Goal: Find specific page/section: Find specific page/section

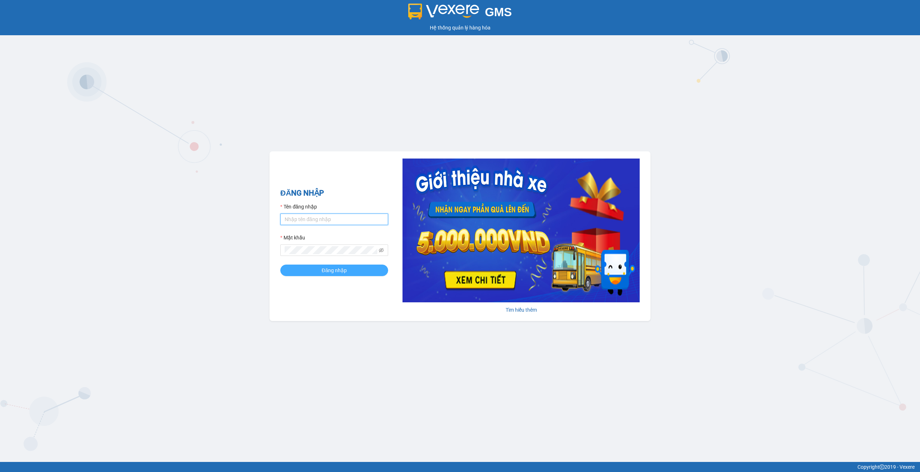
type input "ketoansg.minhquoc"
click at [332, 268] on span "Đăng nhập" at bounding box center [334, 270] width 25 height 8
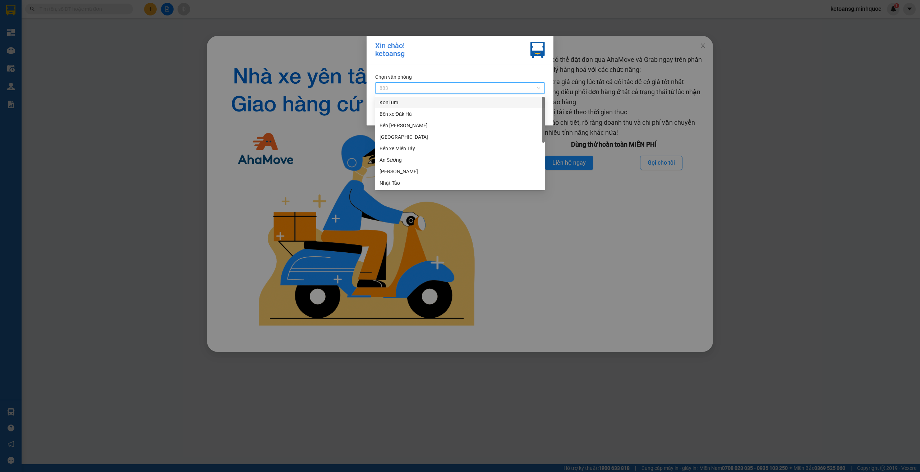
click at [537, 88] on span "883" at bounding box center [459, 88] width 161 height 11
click at [396, 104] on div "KonTum" at bounding box center [459, 102] width 161 height 8
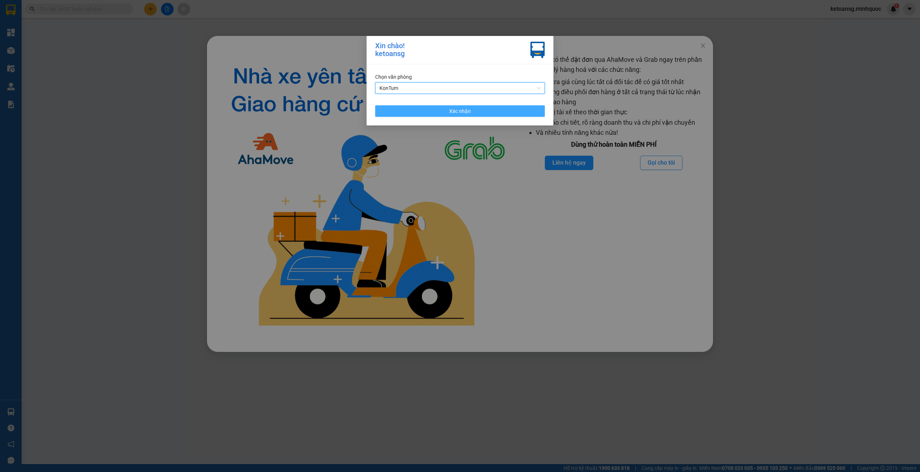
click at [457, 108] on span "Xác nhận" at bounding box center [460, 111] width 22 height 8
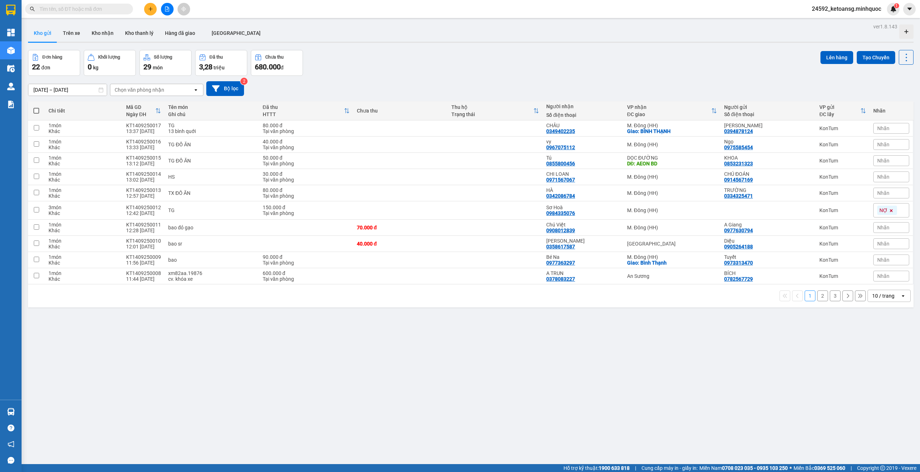
click at [195, 90] on icon "open" at bounding box center [196, 90] width 6 height 6
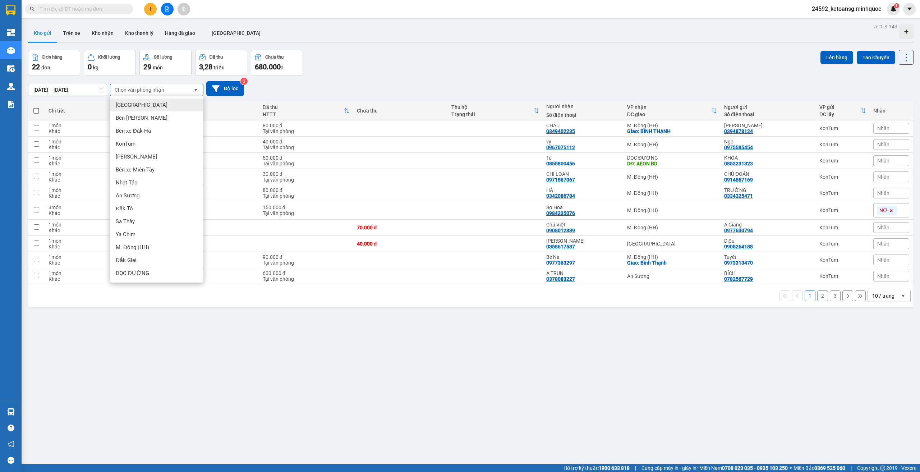
click at [100, 89] on icon at bounding box center [100, 89] width 5 height 5
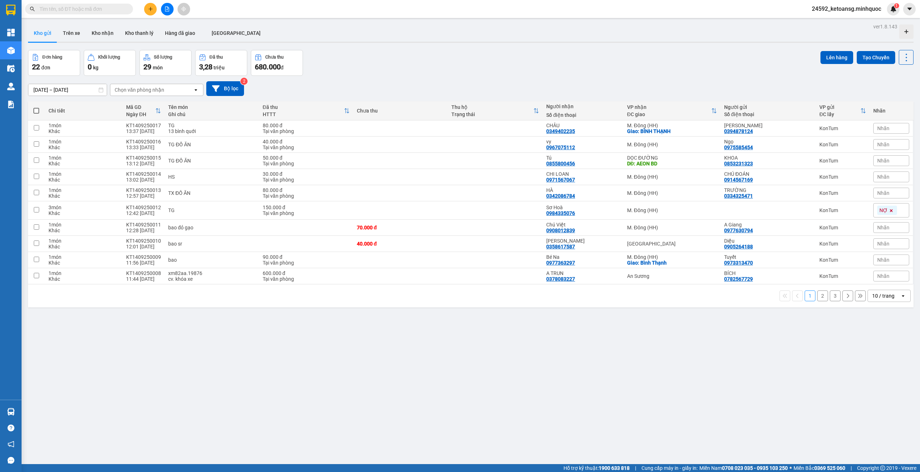
click at [100, 89] on icon at bounding box center [100, 89] width 5 height 5
click at [96, 88] on input "[DATE] – [DATE]" at bounding box center [67, 89] width 78 height 11
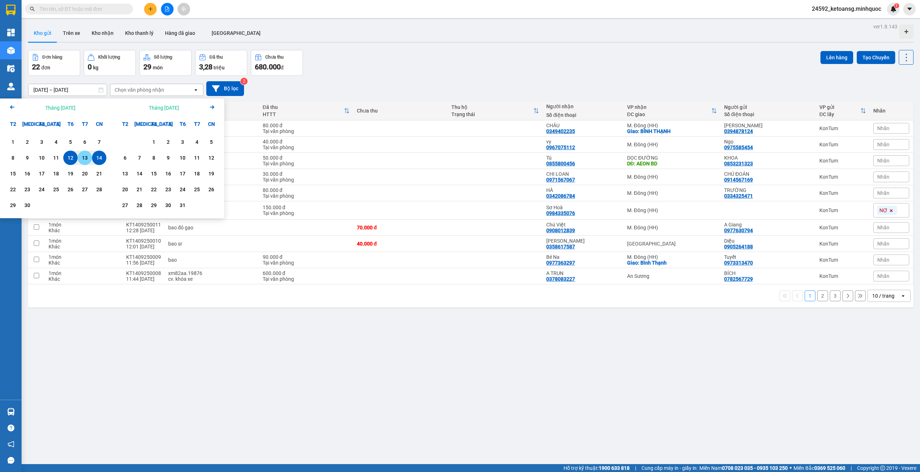
click at [84, 155] on div "13" at bounding box center [85, 157] width 10 height 9
click at [90, 87] on input "13/09/2025 – / /" at bounding box center [67, 89] width 78 height 11
click at [86, 157] on div "13" at bounding box center [85, 157] width 10 height 9
type input "13/09/2025 – 13/09/2025"
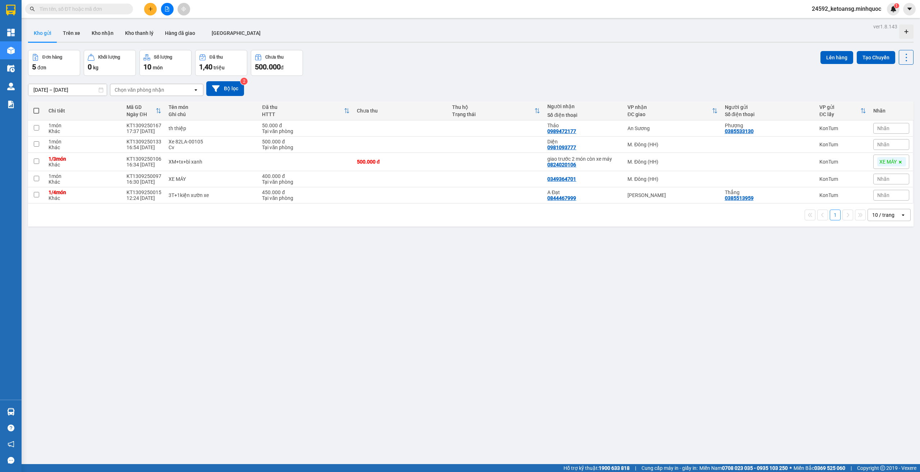
click at [196, 89] on icon "open" at bounding box center [196, 90] width 6 height 6
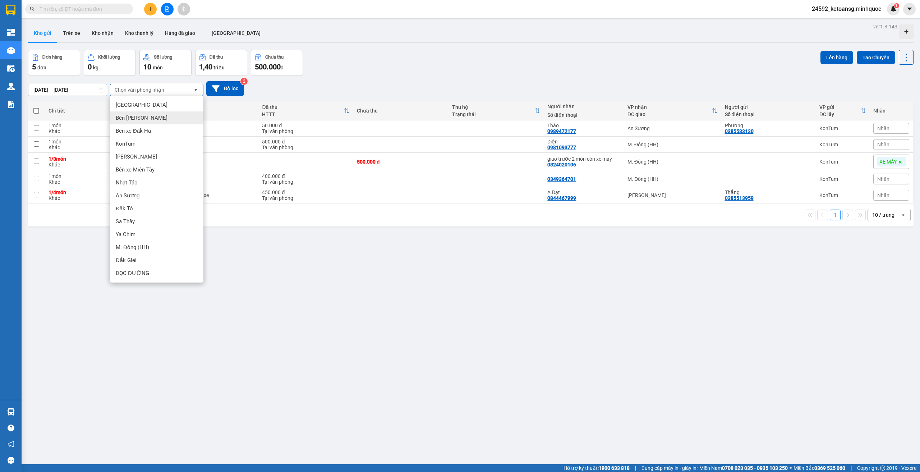
click at [137, 117] on span "Bến [PERSON_NAME]" at bounding box center [142, 117] width 52 height 7
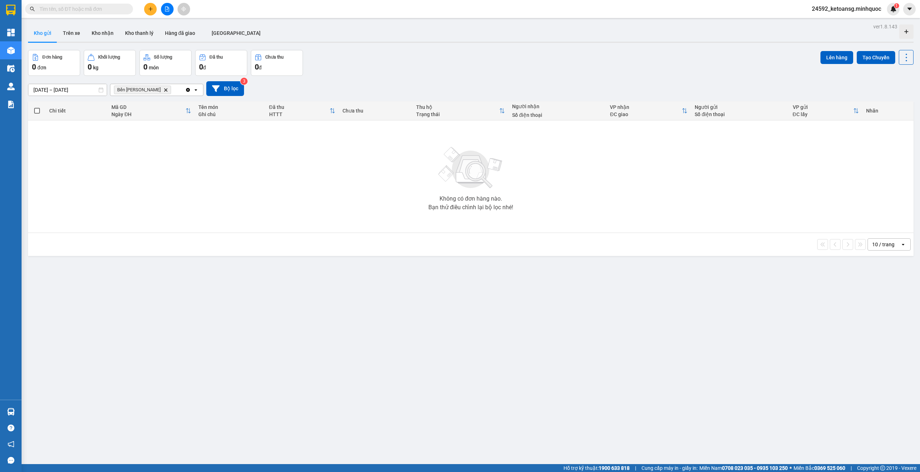
click at [196, 91] on icon at bounding box center [195, 89] width 3 height 1
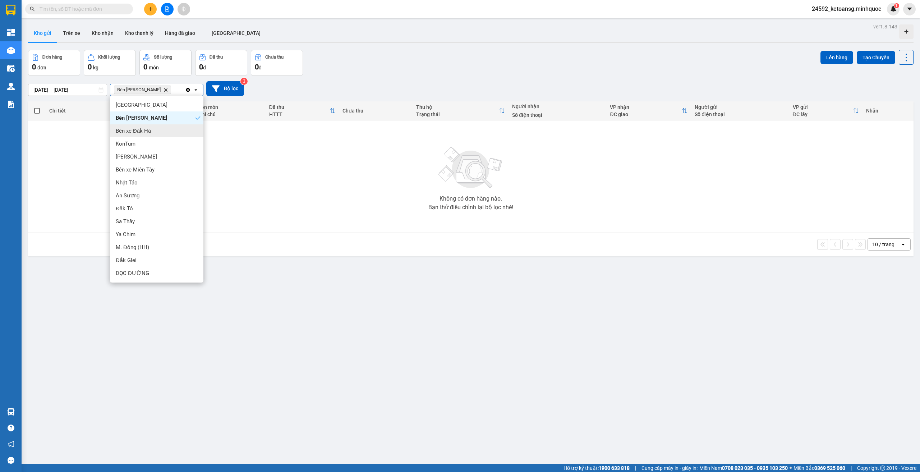
click at [139, 129] on span "Bến xe Đăk Hà" at bounding box center [133, 130] width 35 height 7
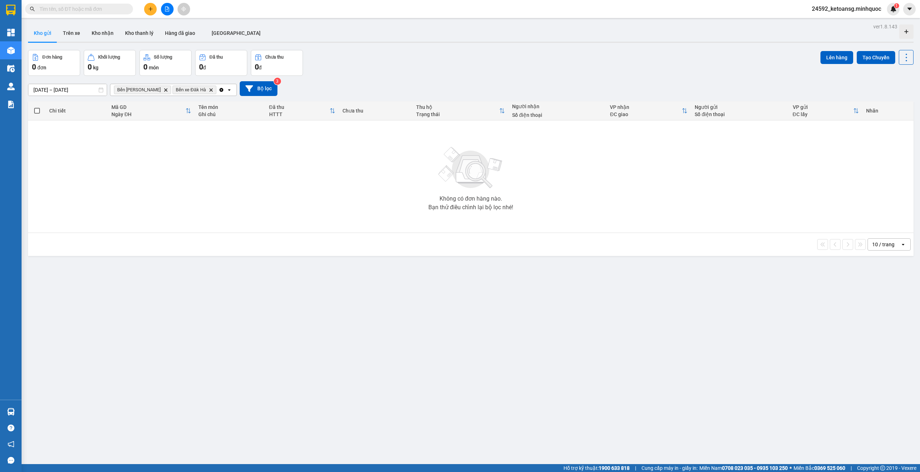
click at [226, 88] on icon "open" at bounding box center [229, 90] width 6 height 6
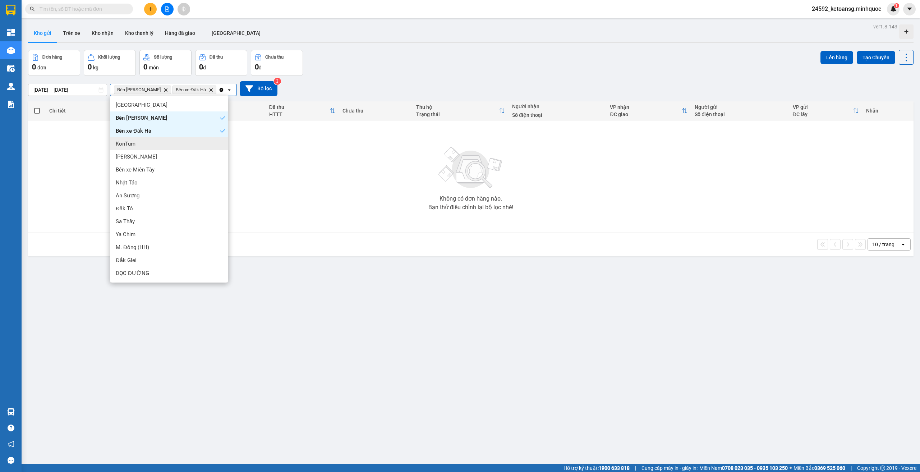
click at [135, 144] on span "KonTum" at bounding box center [126, 143] width 20 height 7
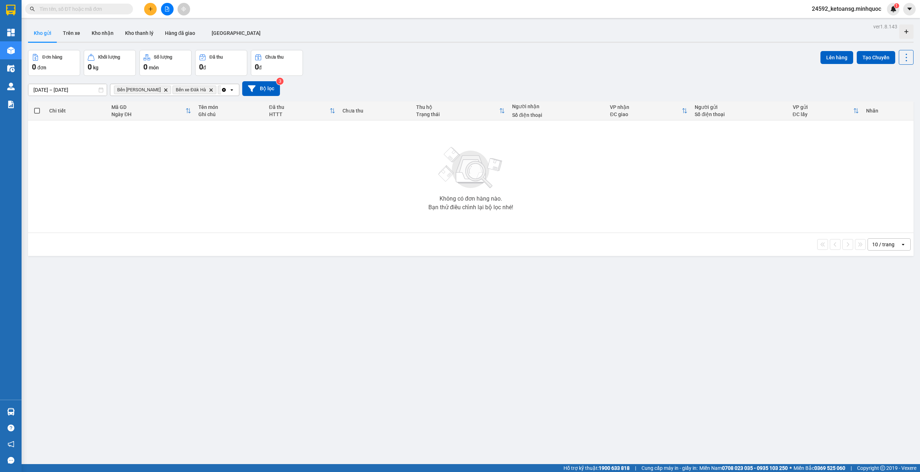
click at [232, 89] on icon "open" at bounding box center [232, 90] width 6 height 6
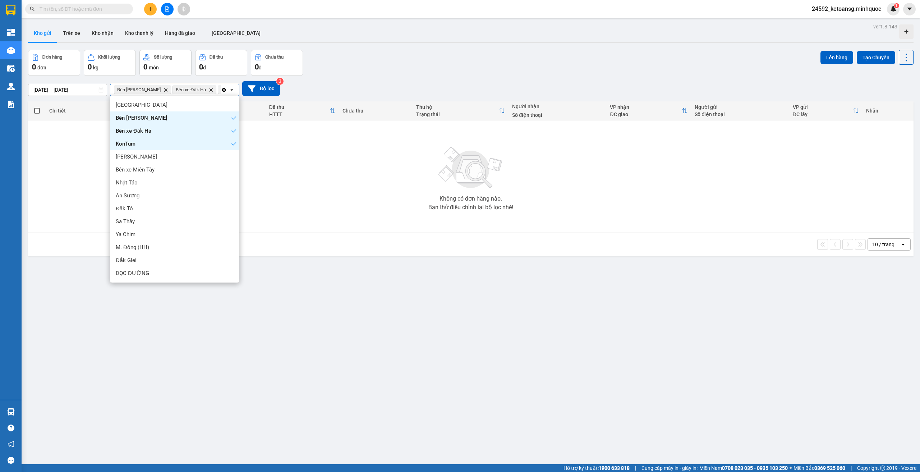
scroll to position [0, 21]
click at [130, 159] on span "[PERSON_NAME]" at bounding box center [136, 156] width 41 height 7
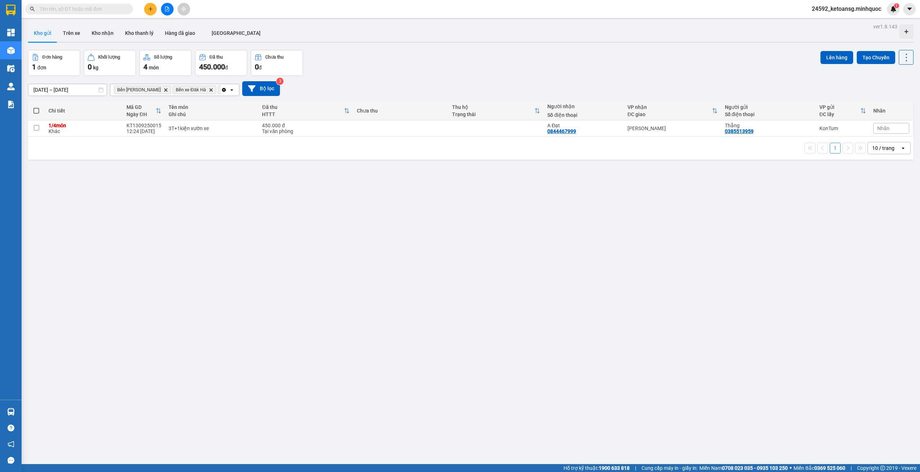
click at [233, 89] on icon "open" at bounding box center [232, 90] width 6 height 6
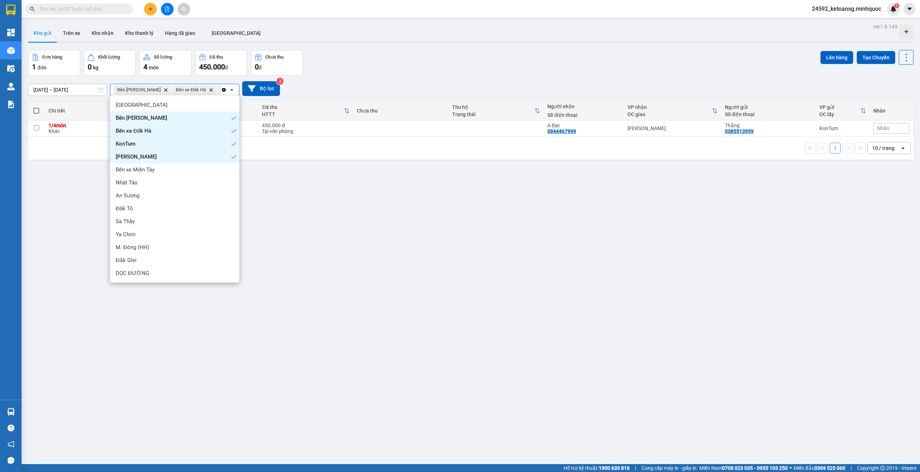
scroll to position [0, 59]
click at [141, 171] on span "Bến xe Miền Tây" at bounding box center [135, 169] width 39 height 7
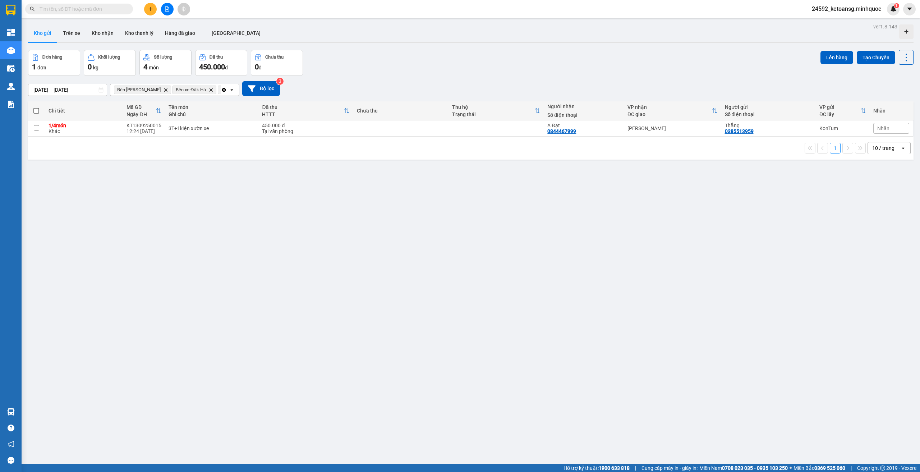
click at [233, 89] on icon "open" at bounding box center [232, 90] width 6 height 6
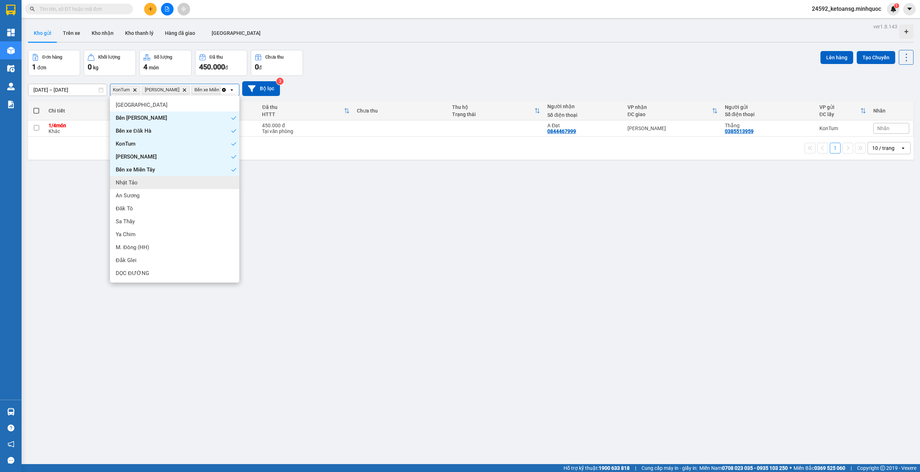
click at [136, 183] on span "Nhật Tảo" at bounding box center [127, 182] width 22 height 7
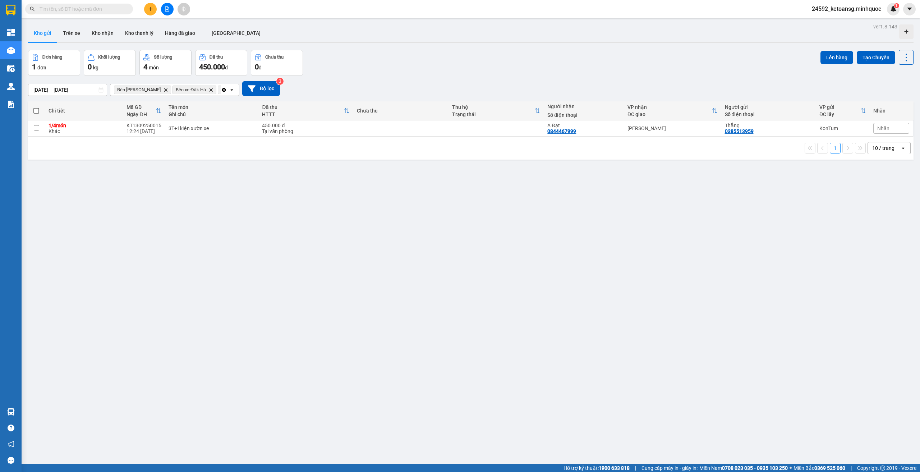
click at [233, 89] on icon "open" at bounding box center [232, 90] width 6 height 6
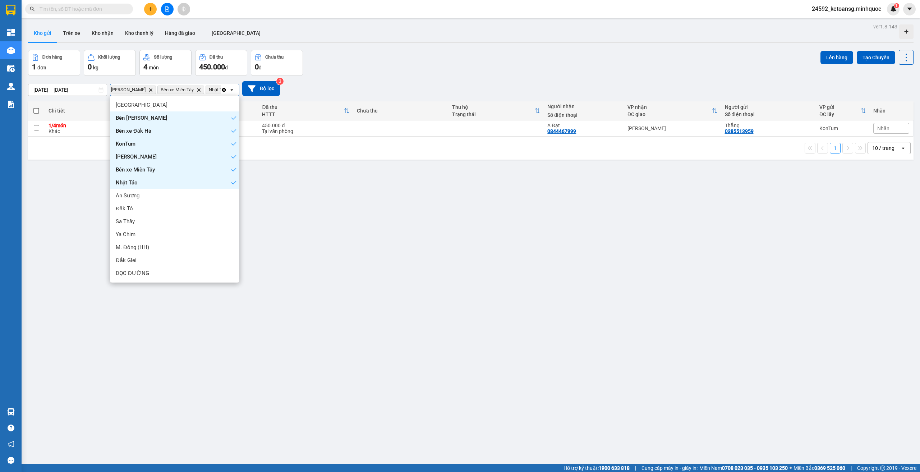
click at [234, 181] on icon "Menu" at bounding box center [233, 182] width 5 height 5
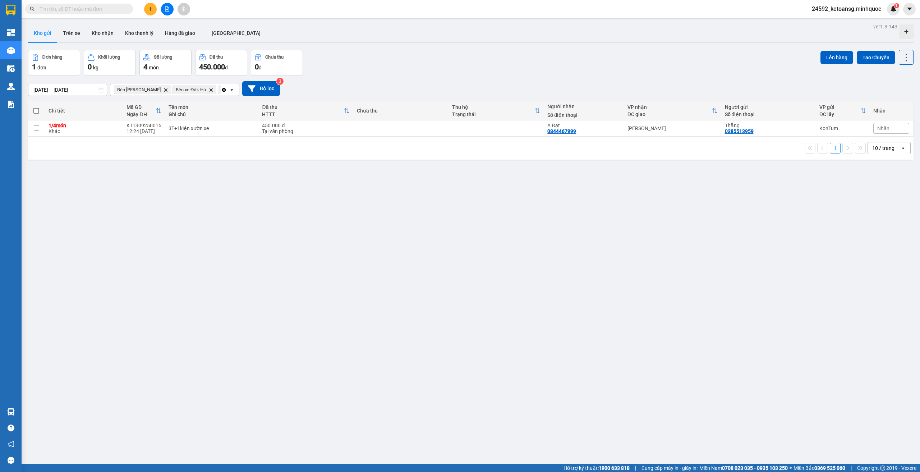
click at [231, 90] on icon "open" at bounding box center [232, 90] width 6 height 6
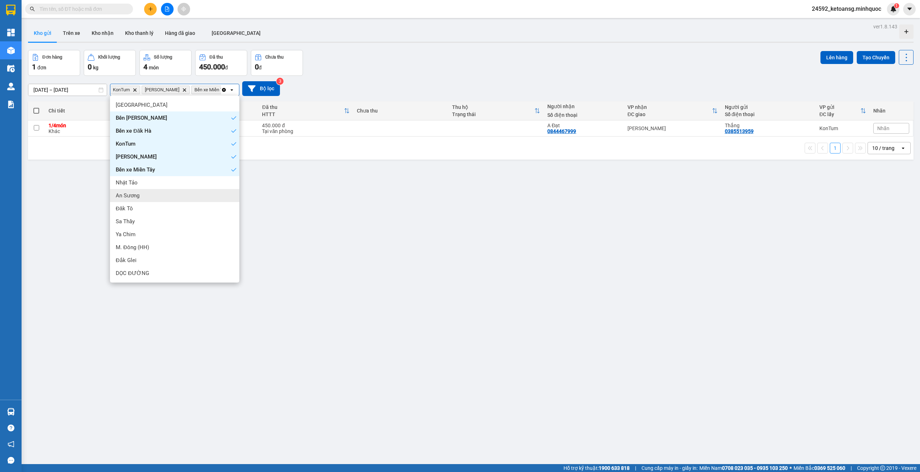
click at [137, 198] on span "An Sương" at bounding box center [128, 195] width 24 height 7
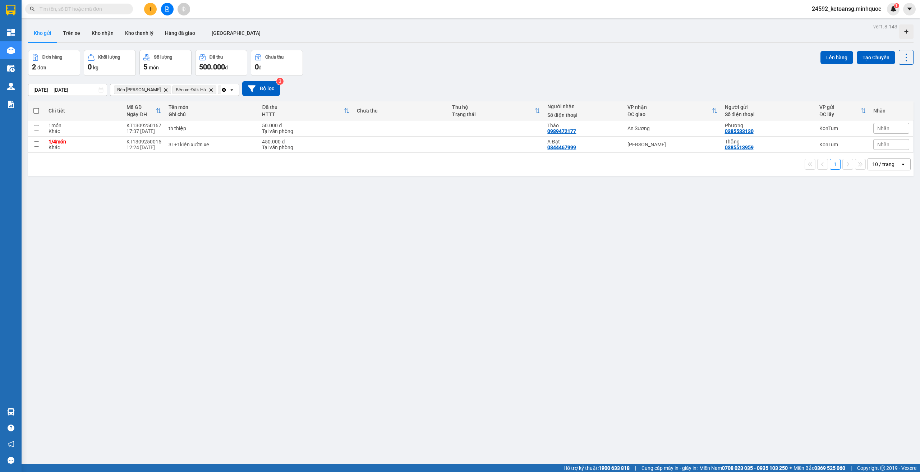
click at [231, 89] on icon "open" at bounding box center [232, 90] width 6 height 6
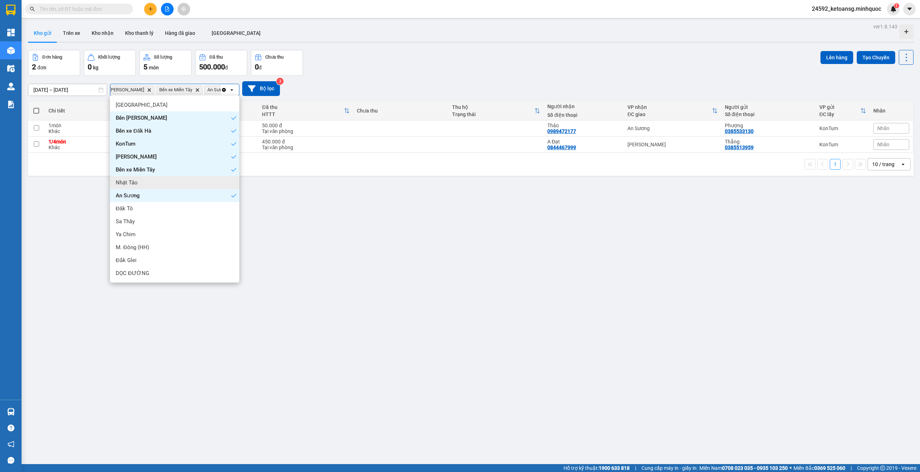
click at [177, 179] on div "Nhật Tảo" at bounding box center [174, 182] width 129 height 13
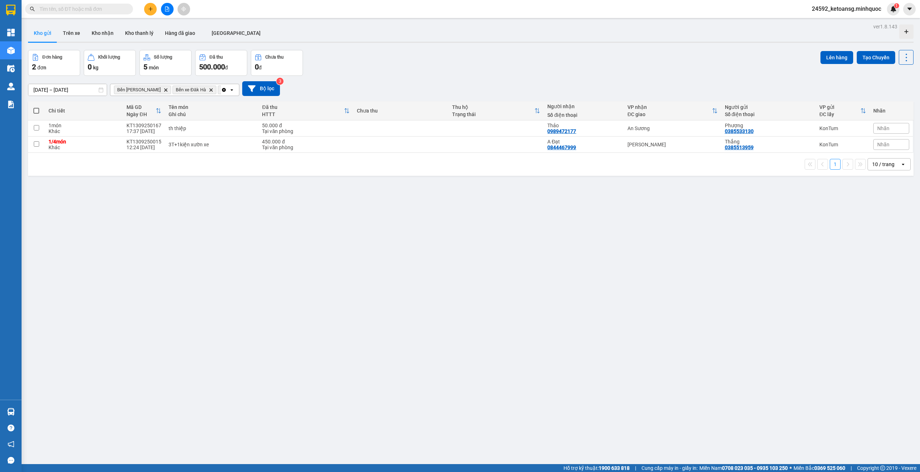
click at [232, 88] on icon "open" at bounding box center [232, 90] width 6 height 6
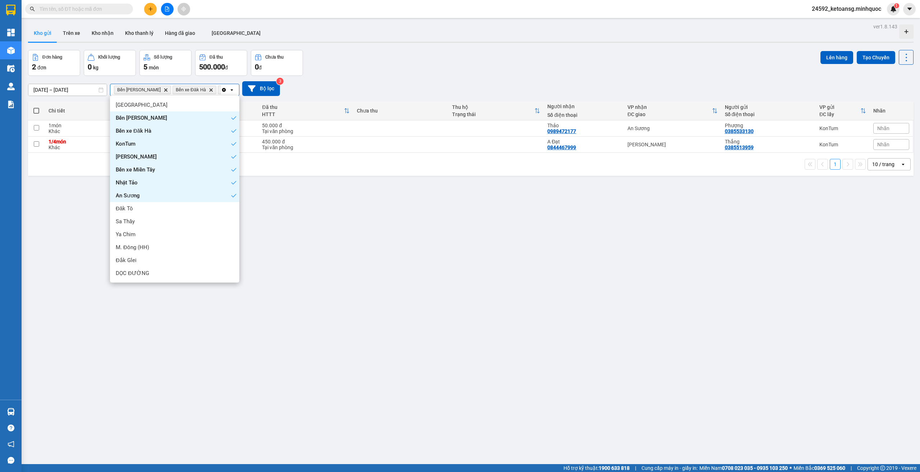
scroll to position [0, 177]
click at [183, 209] on div "Đăk Tô" at bounding box center [174, 208] width 129 height 13
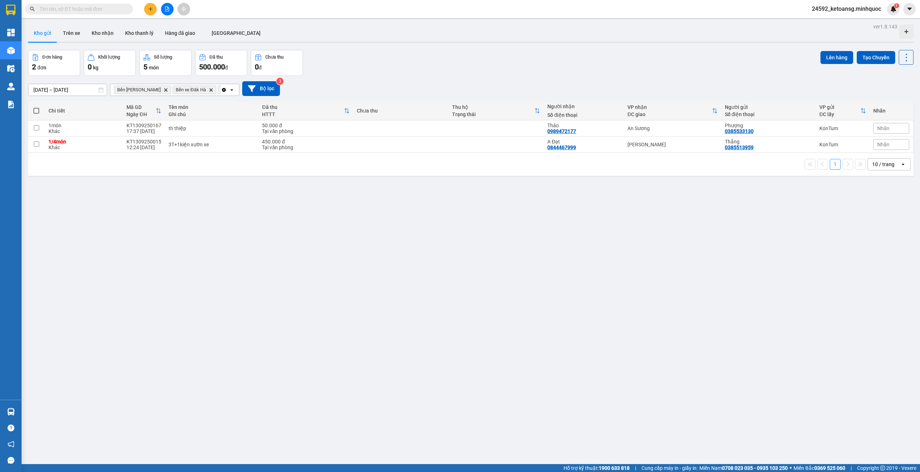
click at [233, 89] on icon at bounding box center [231, 89] width 3 height 1
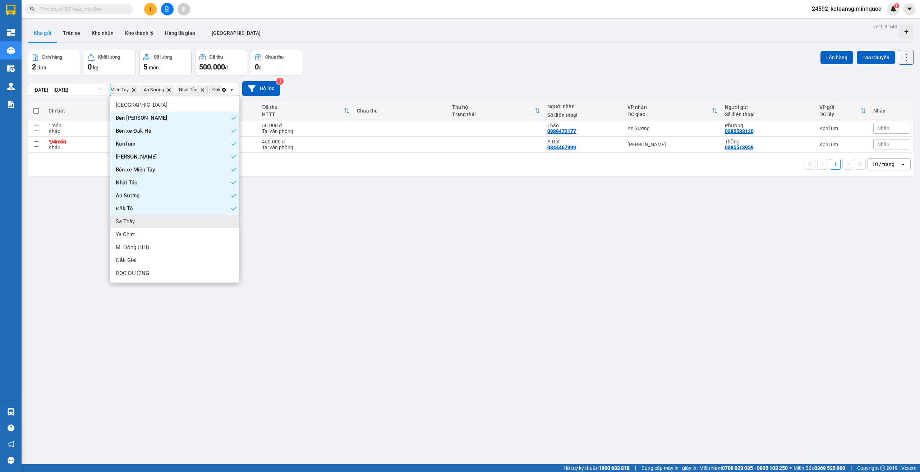
click at [149, 220] on div "Sa Thầy" at bounding box center [174, 221] width 129 height 13
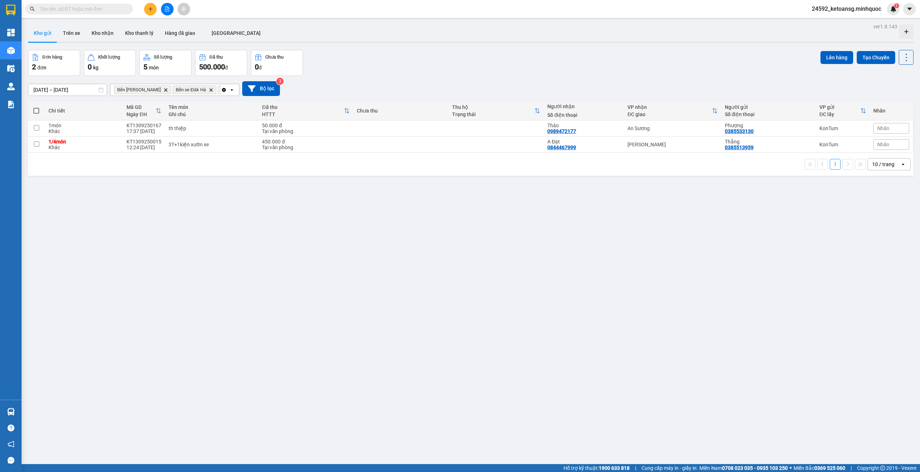
click at [233, 89] on icon "open" at bounding box center [232, 90] width 6 height 6
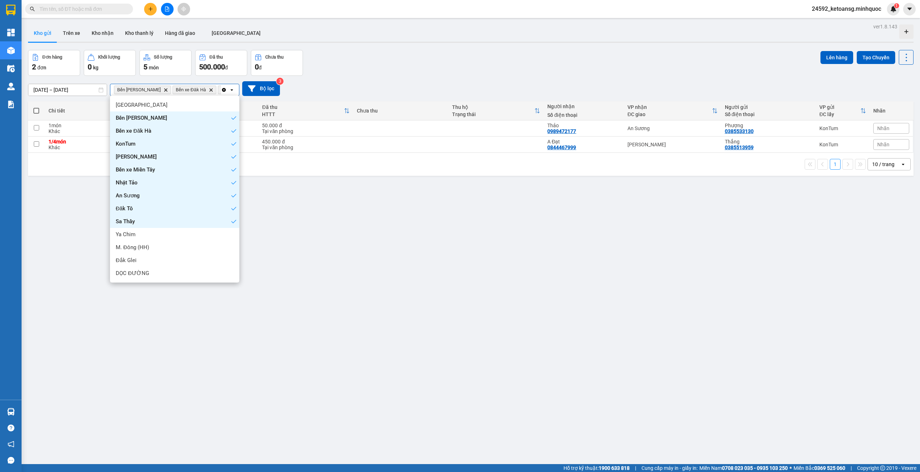
scroll to position [0, 239]
click at [144, 234] on div "Ya Chim" at bounding box center [174, 234] width 129 height 13
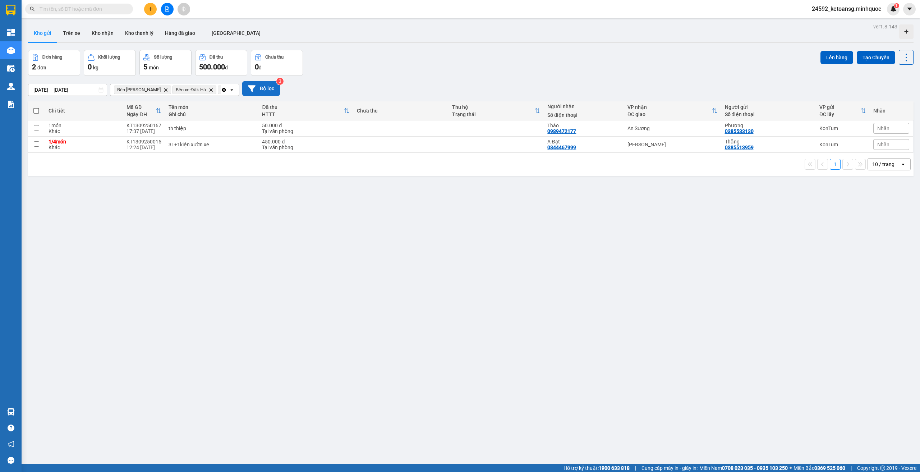
click at [267, 88] on button "Bộ lọc" at bounding box center [261, 88] width 38 height 15
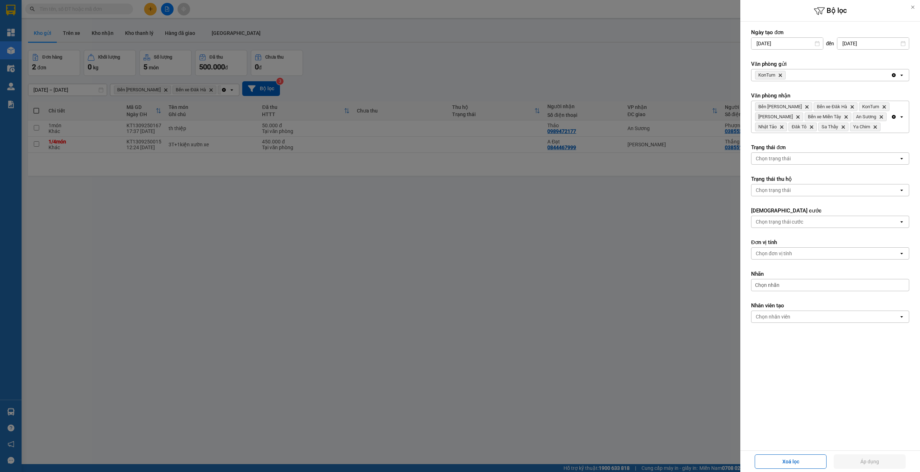
click at [902, 117] on icon "open" at bounding box center [902, 117] width 6 height 6
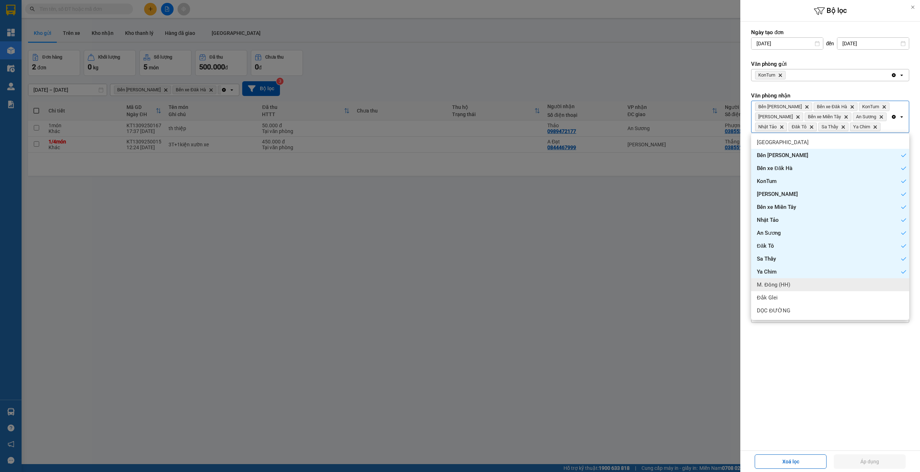
click at [785, 282] on span "M. Đông (HH)" at bounding box center [773, 284] width 33 height 7
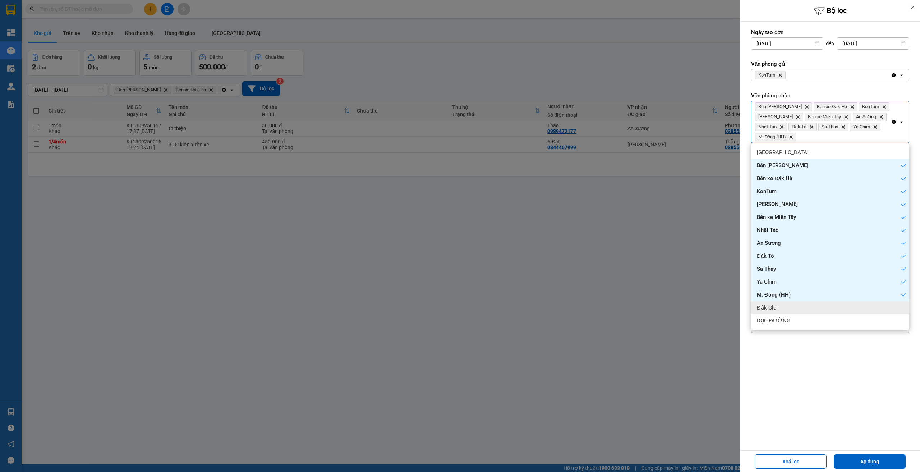
click at [769, 305] on span "Đắk Glei" at bounding box center [767, 307] width 21 height 7
click at [773, 319] on span "DỌC ĐƯỜNG" at bounding box center [773, 320] width 33 height 7
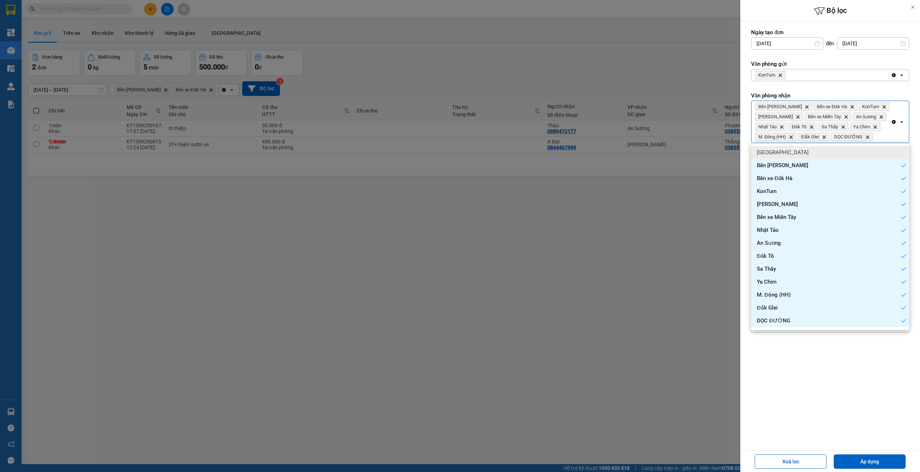
click at [784, 151] on div "[GEOGRAPHIC_DATA]" at bounding box center [830, 152] width 158 height 13
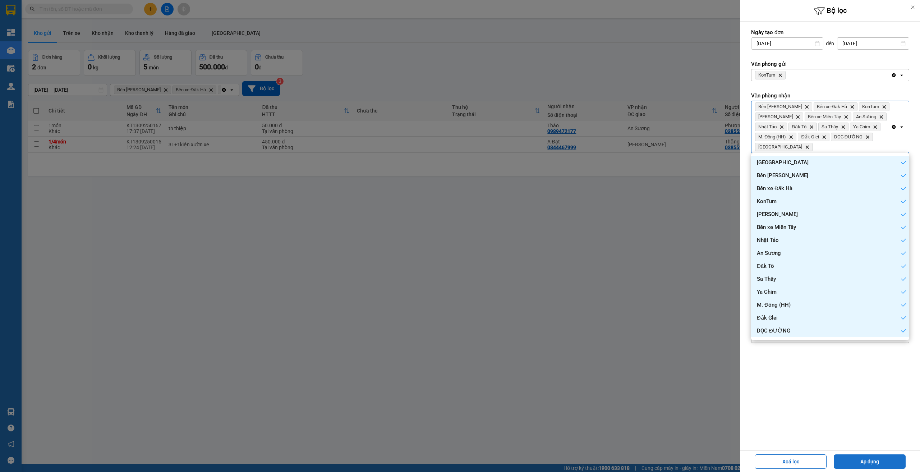
click at [877, 462] on button "Áp dụng" at bounding box center [870, 461] width 72 height 14
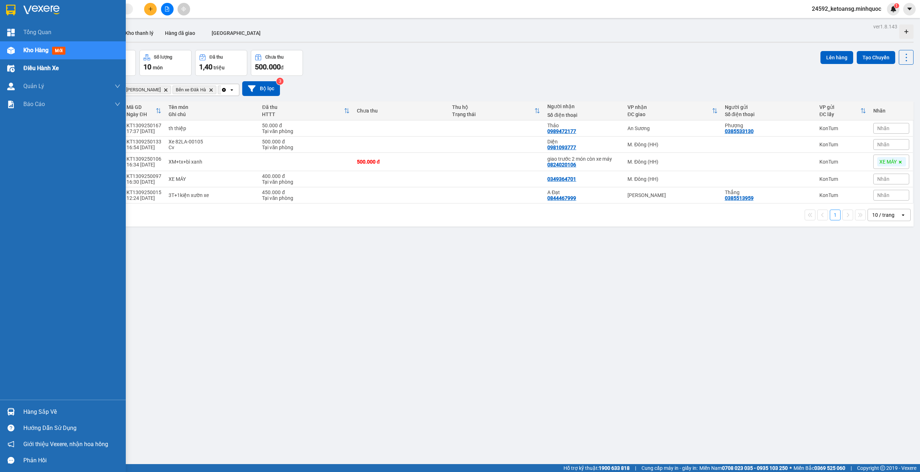
click at [31, 65] on span "Điều hành xe" at bounding box center [41, 68] width 36 height 9
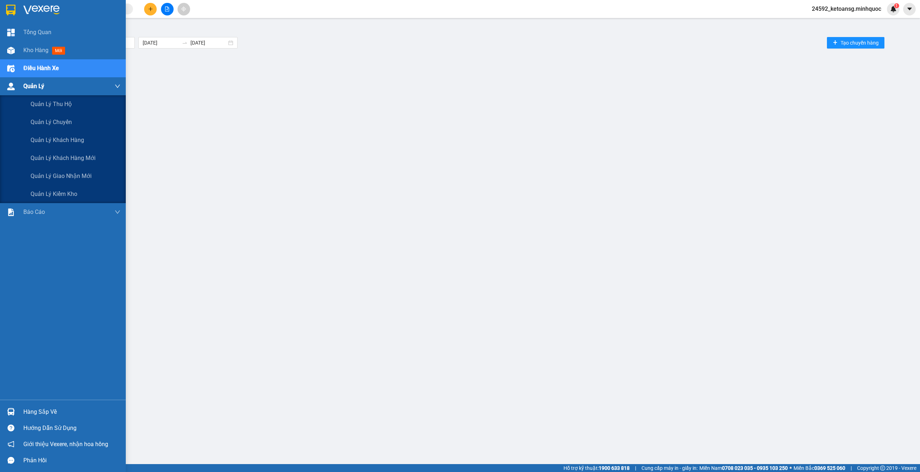
click at [29, 87] on span "Quản Lý" at bounding box center [33, 86] width 21 height 9
click at [42, 138] on span "Quản lý khách hàng" at bounding box center [58, 139] width 54 height 9
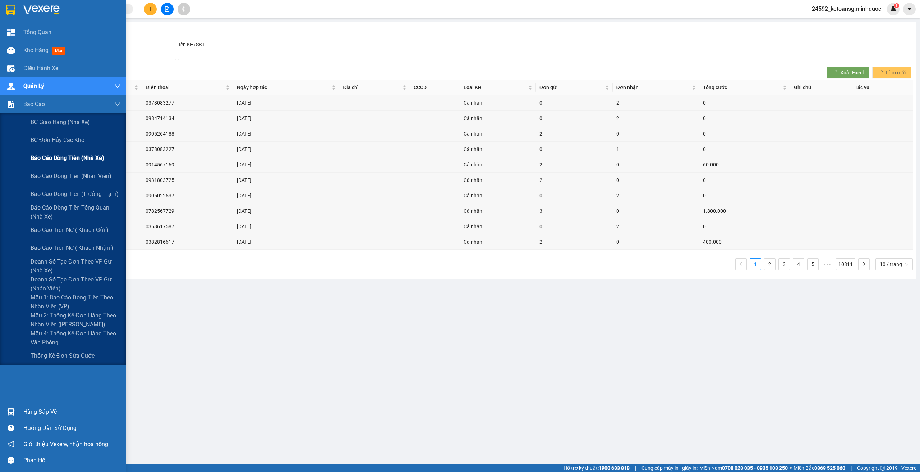
click at [49, 155] on span "Báo cáo dòng tiền (nhà xe)" at bounding box center [68, 157] width 74 height 9
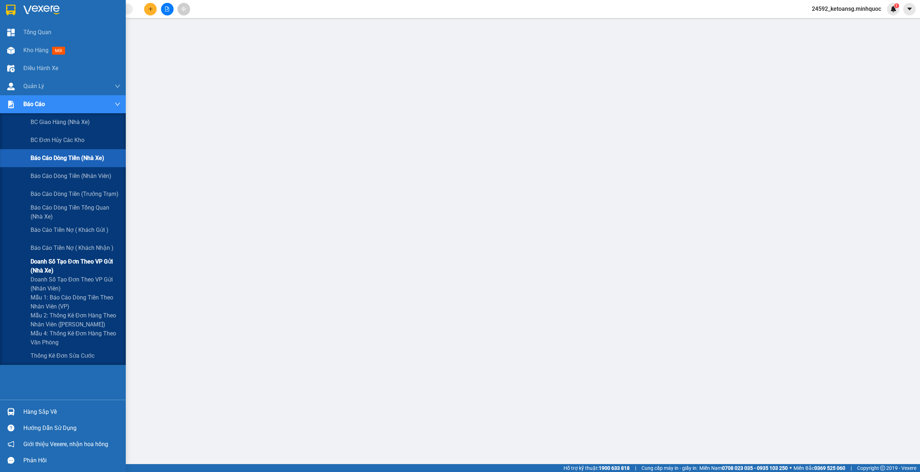
click at [87, 259] on span "Doanh số tạo đơn theo VP gửi (nhà xe)" at bounding box center [76, 266] width 90 height 18
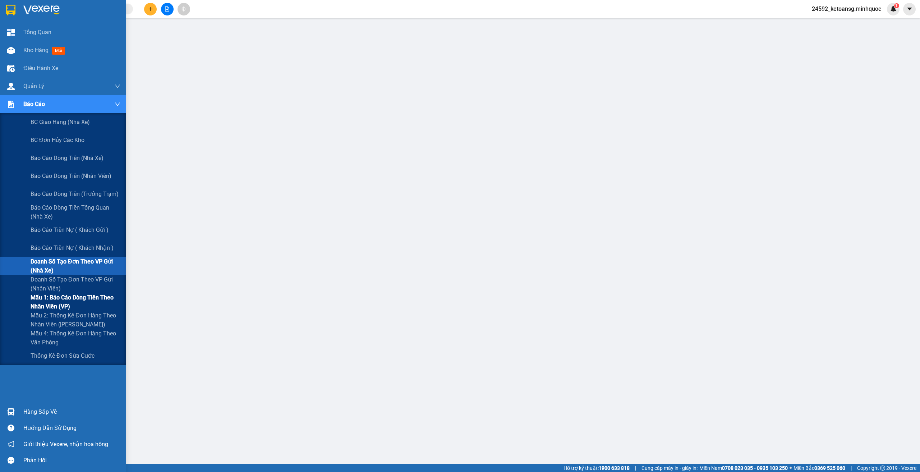
click at [61, 303] on span "Mẫu 1: Báo cáo dòng tiền theo nhân viên (VP)" at bounding box center [76, 302] width 90 height 18
